Goal: Use online tool/utility: Utilize a website feature to perform a specific function

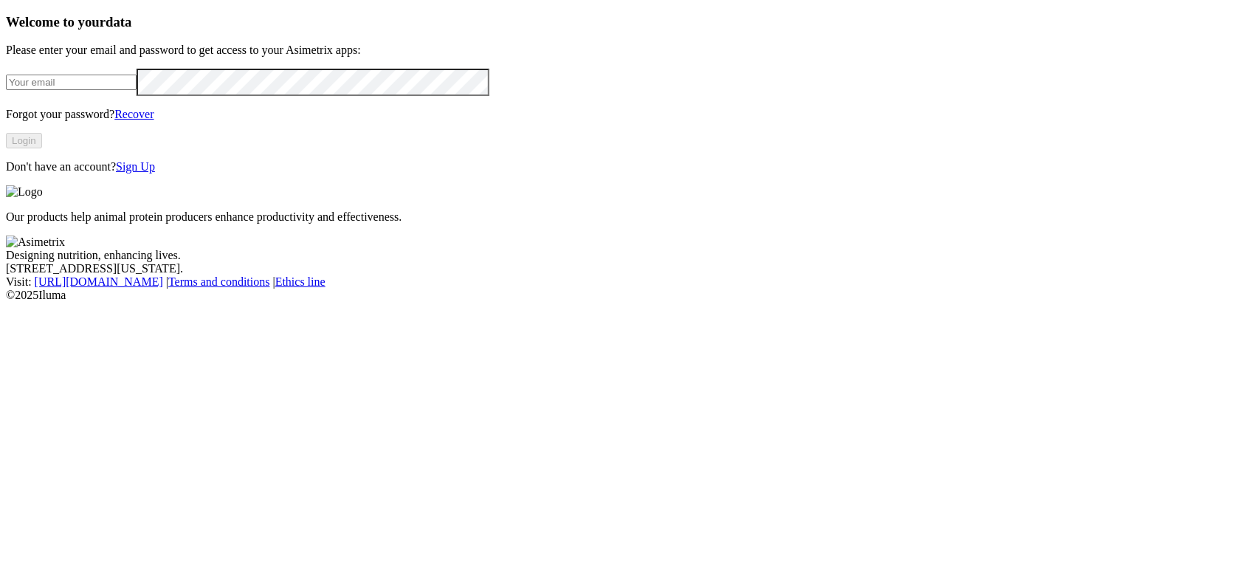
type input "[EMAIL_ADDRESS][DOMAIN_NAME]"
click at [42, 148] on button "Login" at bounding box center [24, 141] width 36 height 16
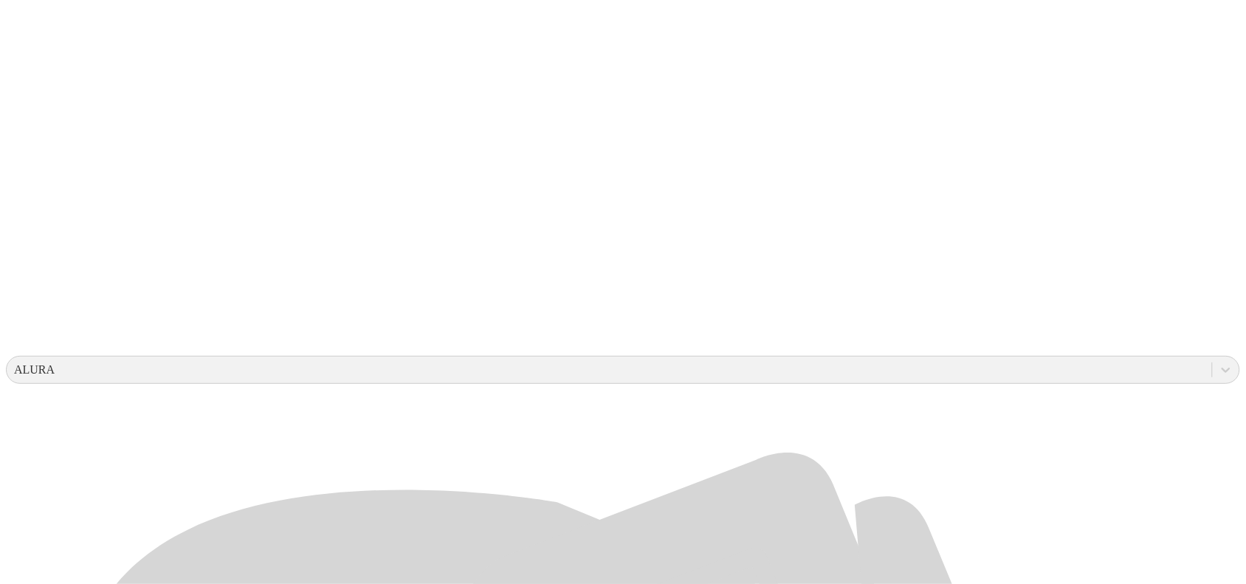
scroll to position [277, 0]
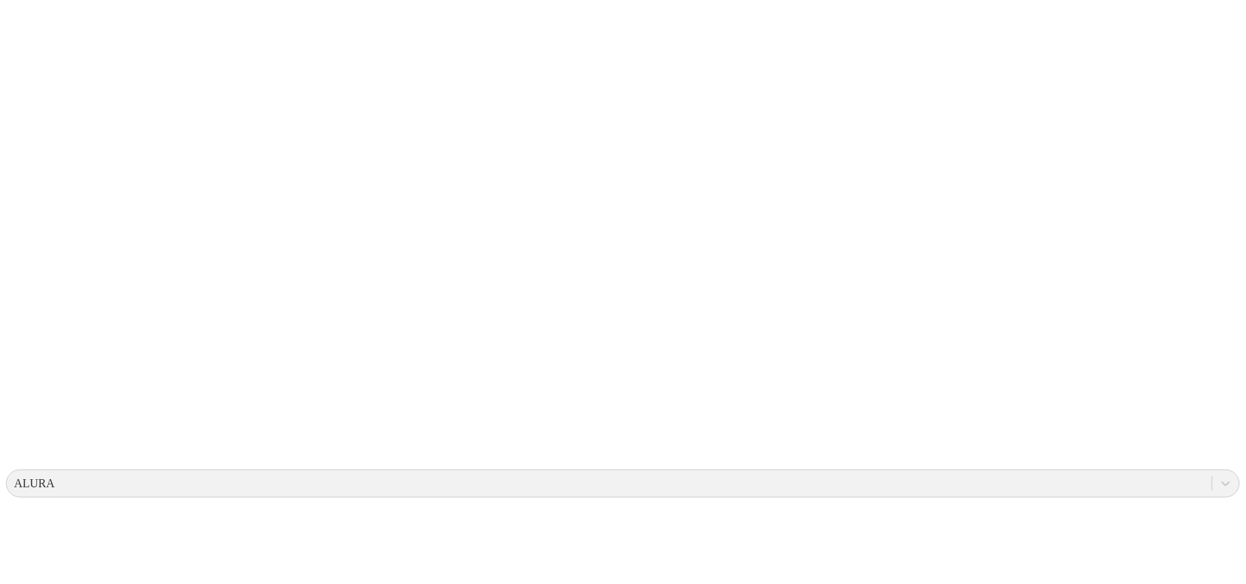
scroll to position [0, 0]
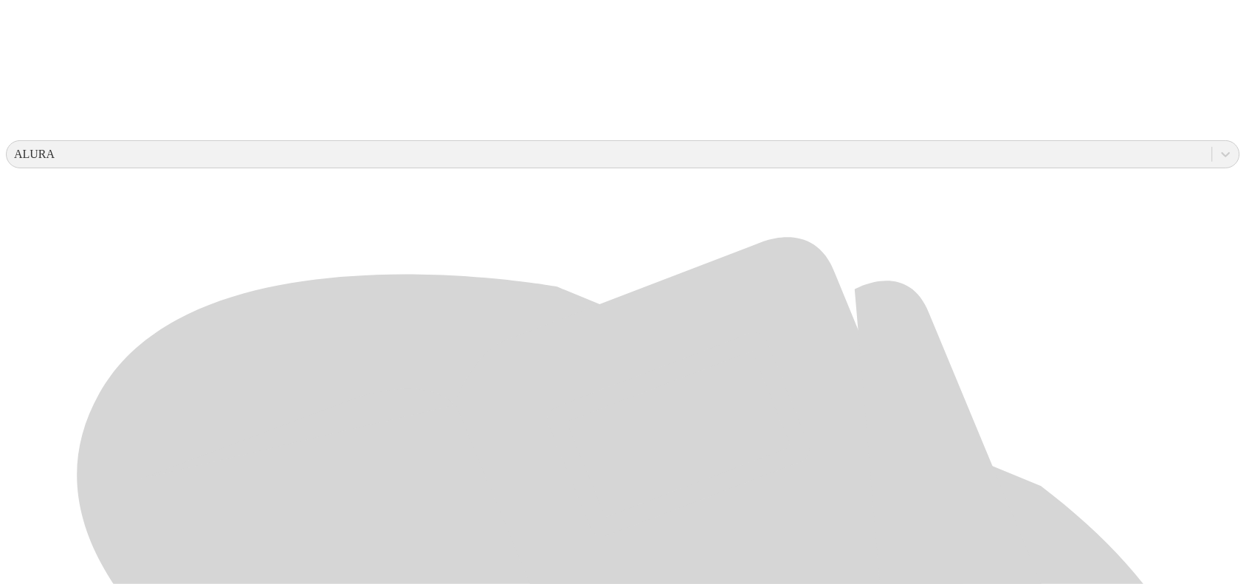
scroll to position [462, 0]
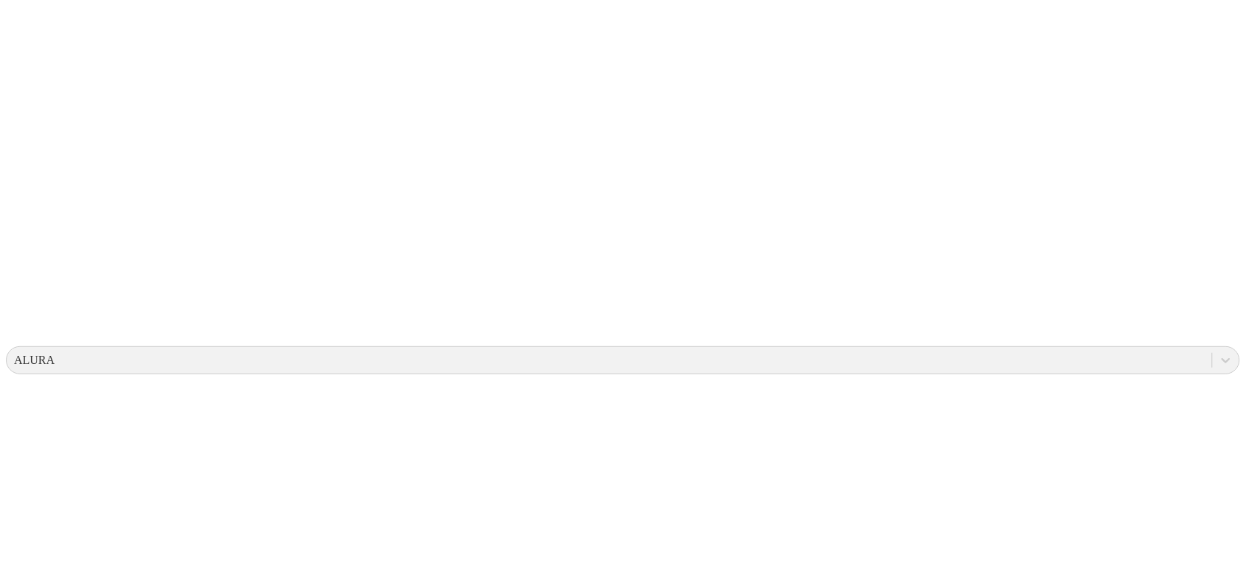
scroll to position [0, 0]
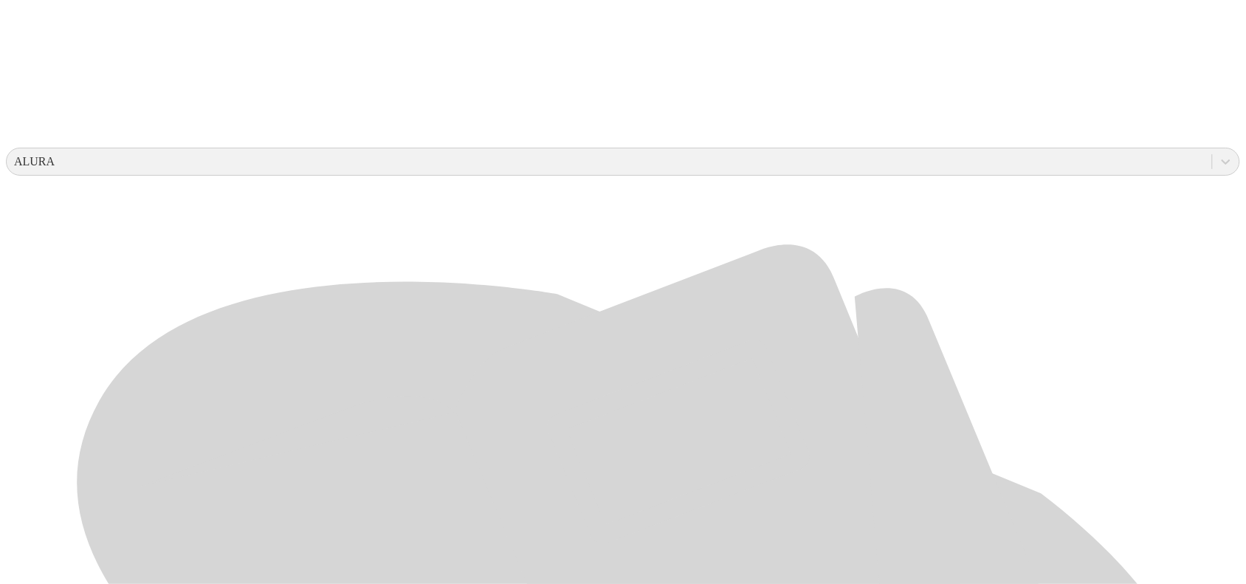
scroll to position [462, 0]
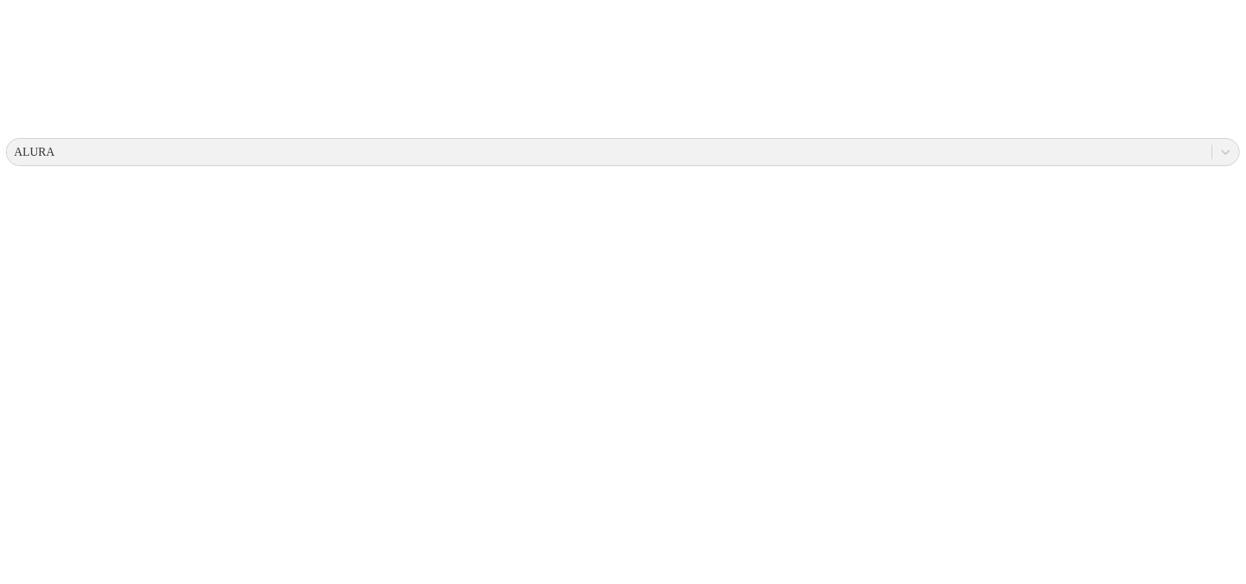
scroll to position [0, 0]
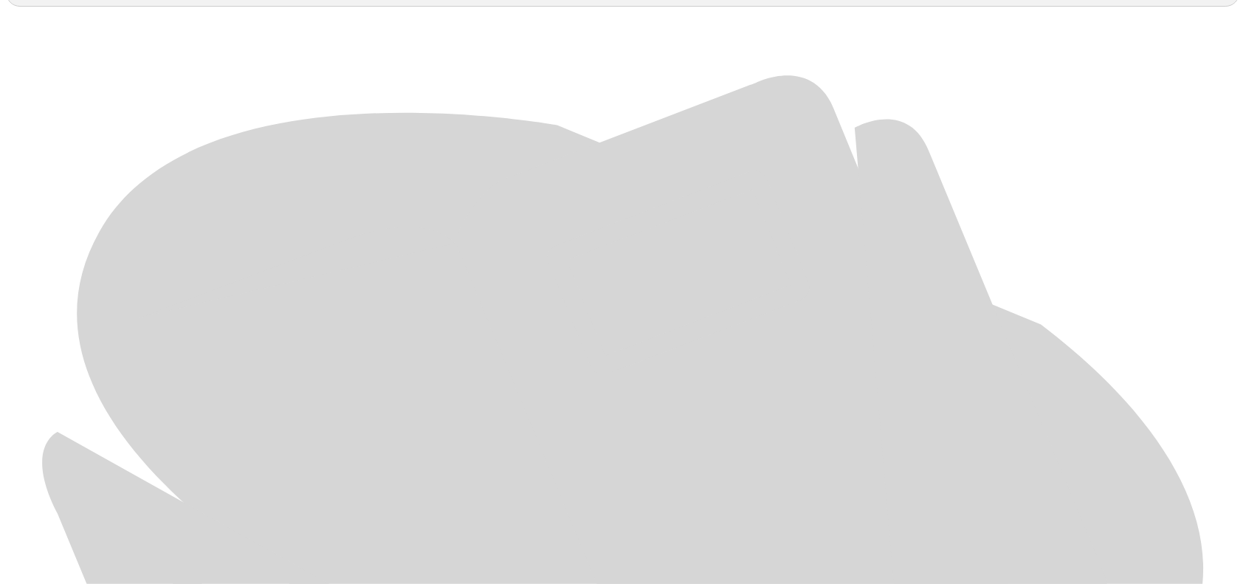
scroll to position [698, 0]
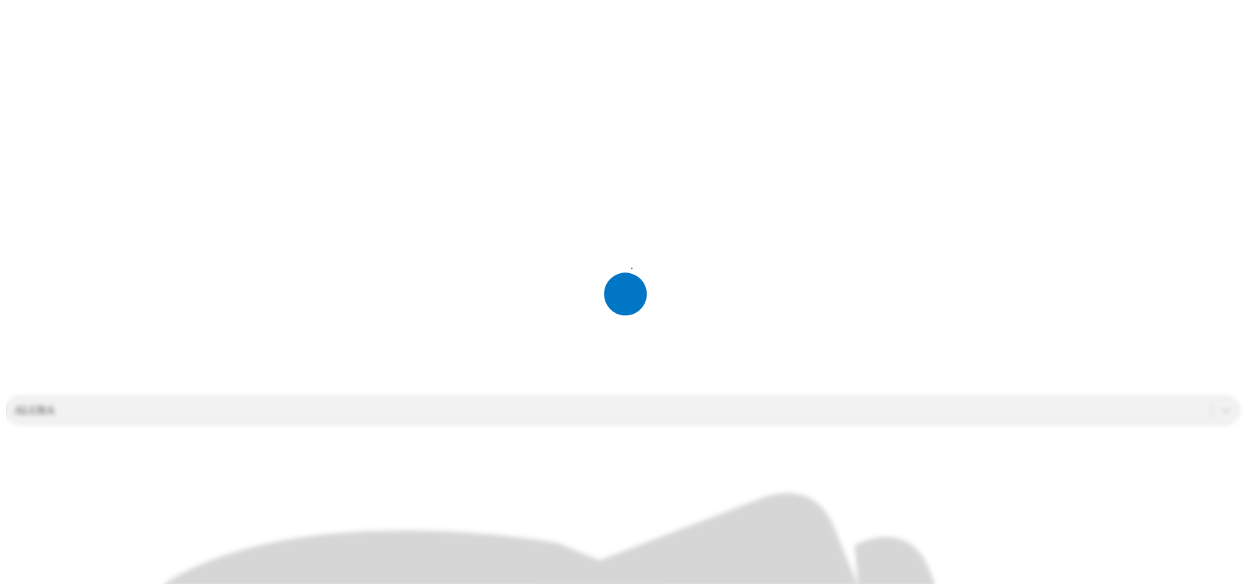
scroll to position [0, 0]
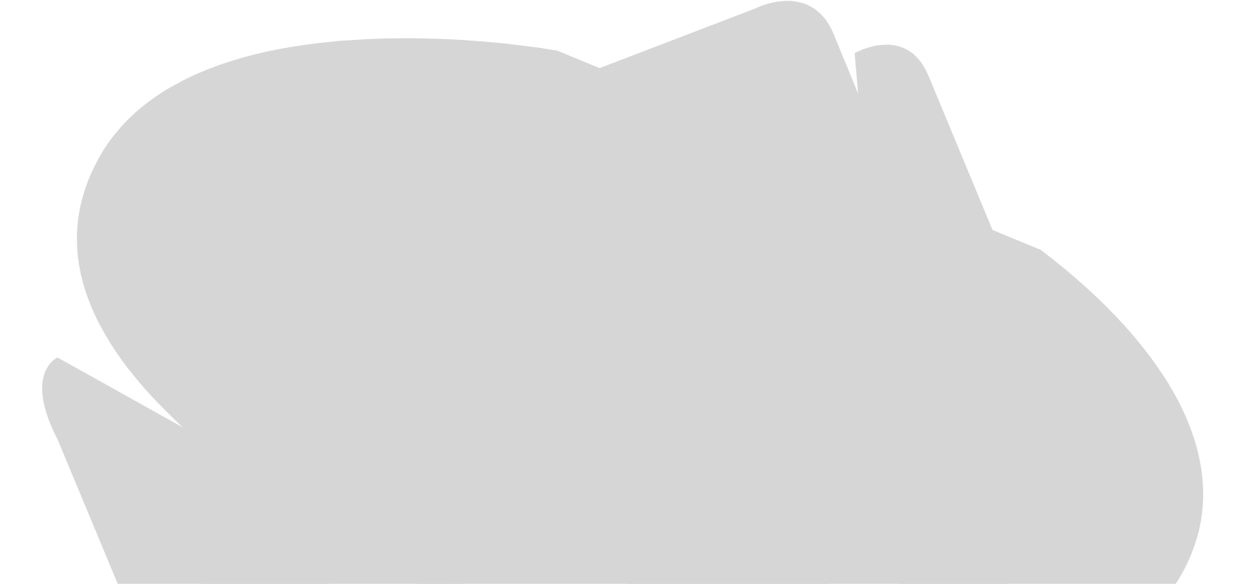
scroll to position [698, 0]
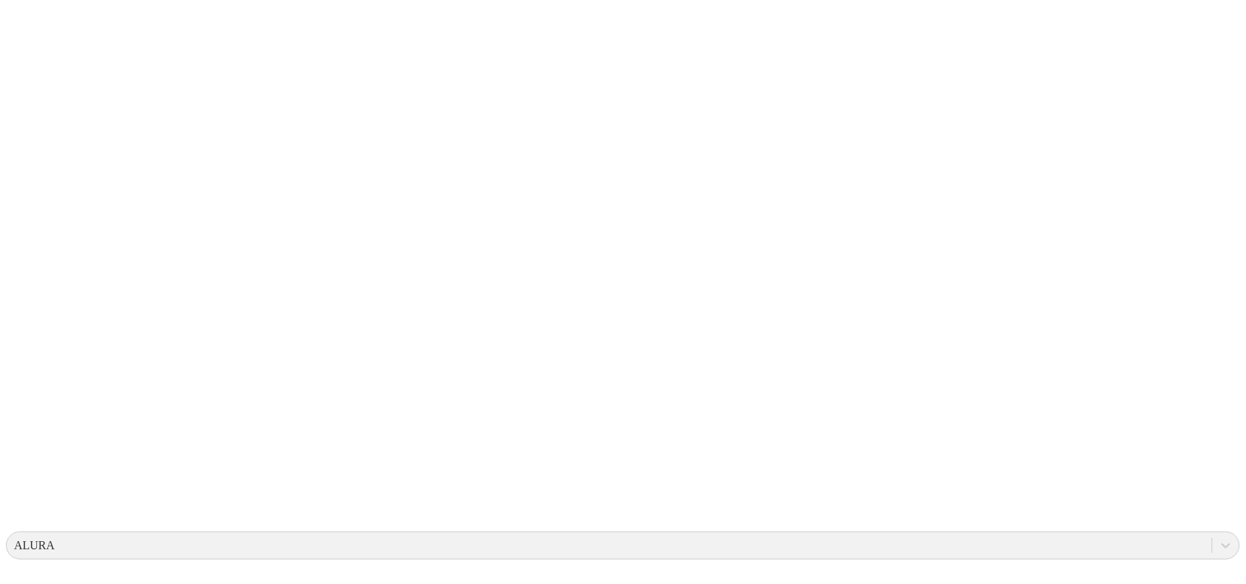
scroll to position [0, 0]
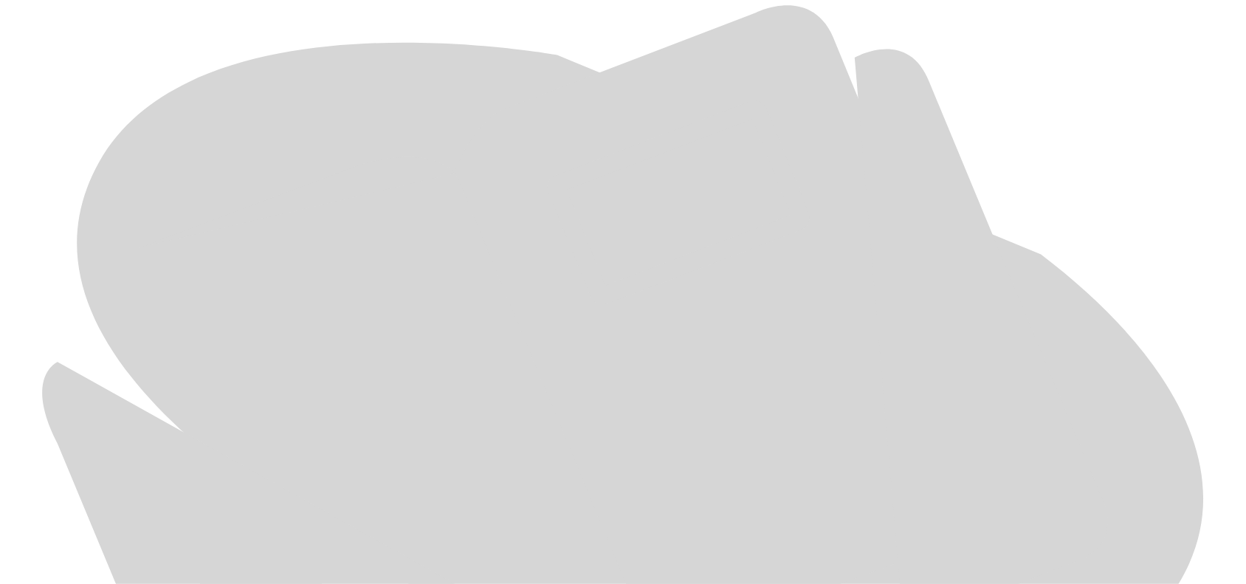
scroll to position [698, 0]
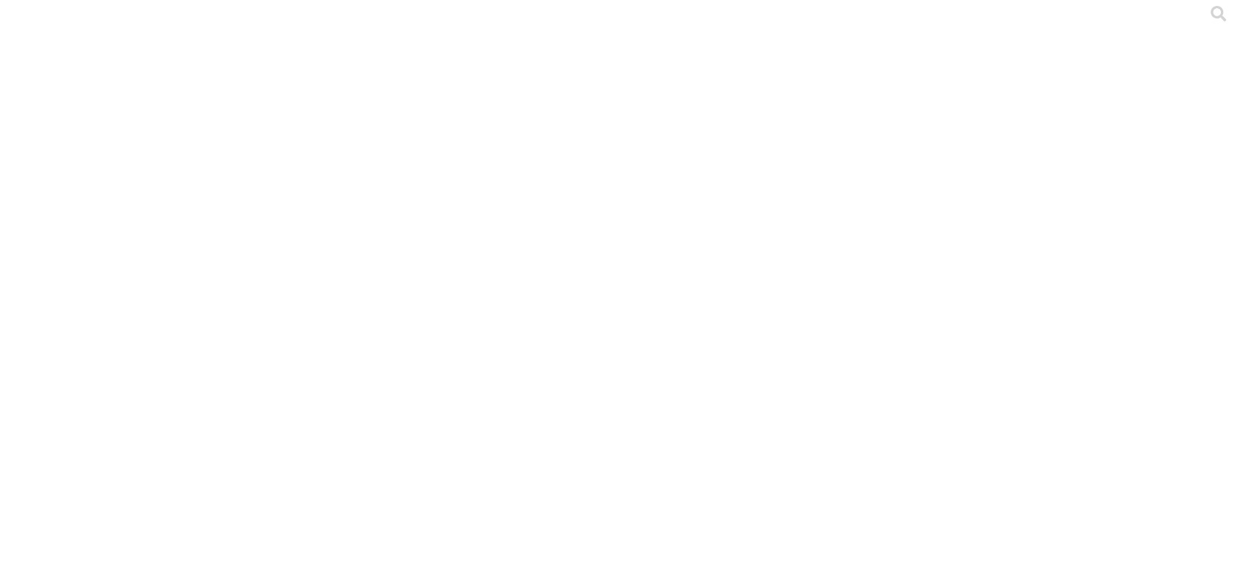
scroll to position [0, 0]
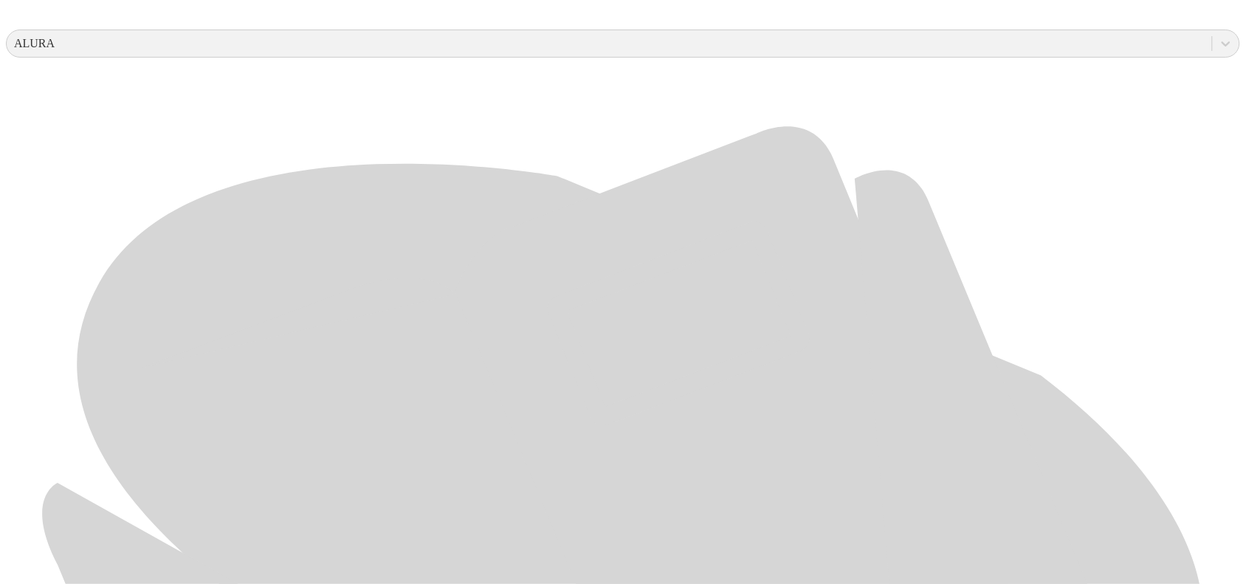
scroll to position [698, 0]
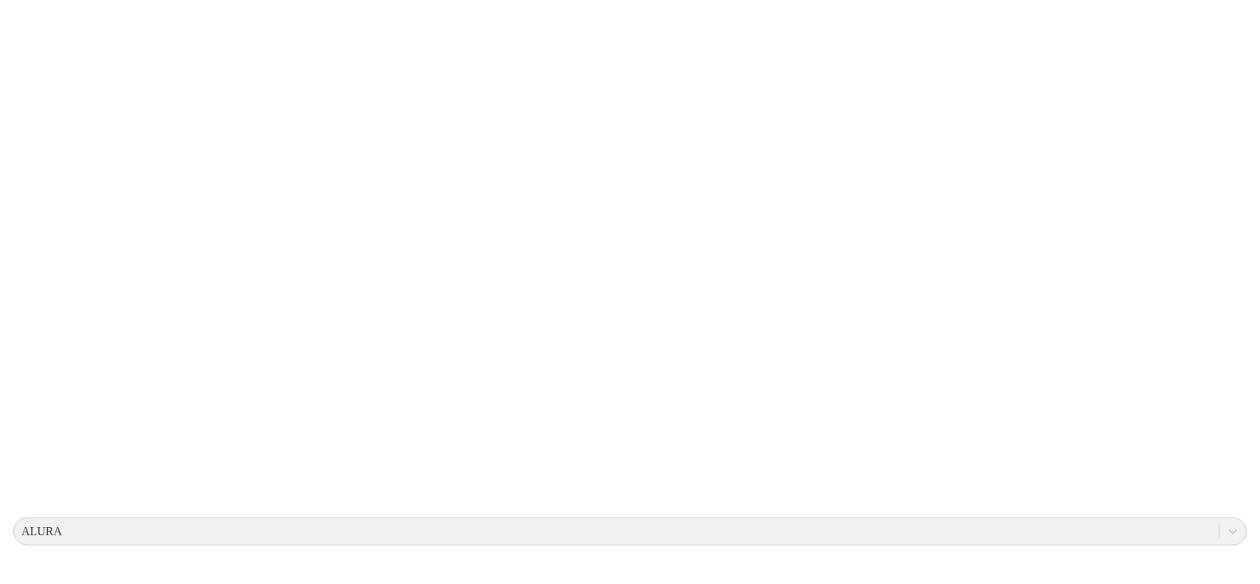
scroll to position [0, 0]
